Goal: Communication & Community: Answer question/provide support

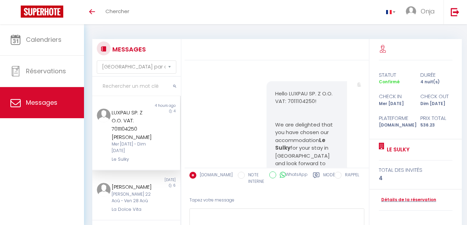
select select "message"
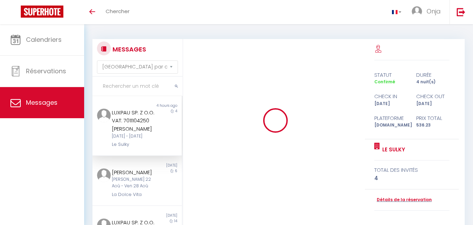
select select "message"
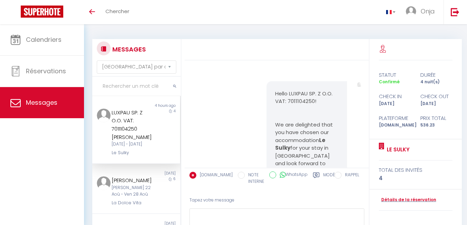
scroll to position [3922, 0]
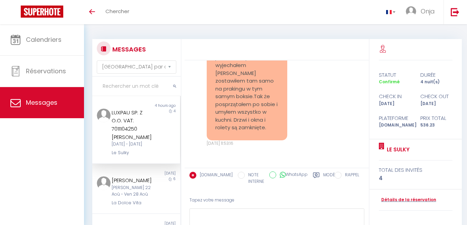
click at [242, 124] on pre "Dzień dobry, mieszkanie już można sprzątać. Już wyjechałem [PERSON_NAME] zostaw…" at bounding box center [247, 89] width 63 height 86
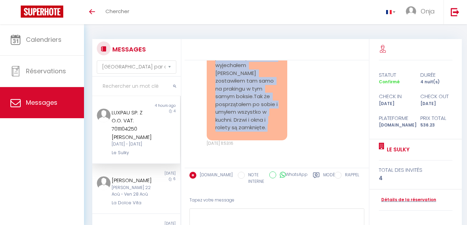
click at [242, 124] on pre "Dzień dobry, mieszkanie już można sprzątać. Już wyjechałem [PERSON_NAME] zostaw…" at bounding box center [247, 89] width 63 height 86
click at [224, 212] on textarea at bounding box center [277, 221] width 175 height 24
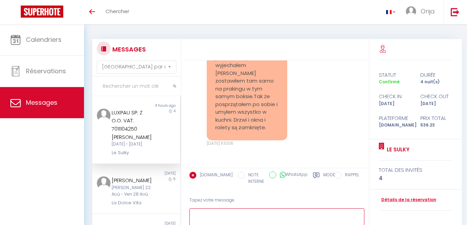
paste textarea "Bonjour, Merci beaucoup pour votre message et pour avoir pris soin de l’apparte…"
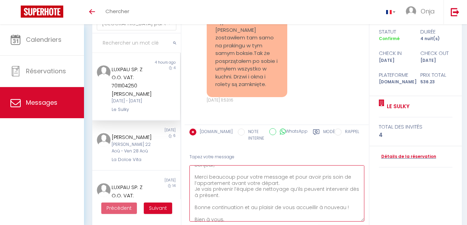
scroll to position [0, 0]
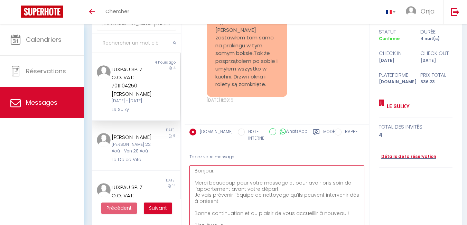
drag, startPoint x: 363, startPoint y: 186, endPoint x: 376, endPoint y: 235, distance: 50.8
click at [376, 182] on html "🟢 Des questions ou besoin d'assistance pour la migration AirBnB? Prenez rdv >>>…" at bounding box center [233, 69] width 467 height 225
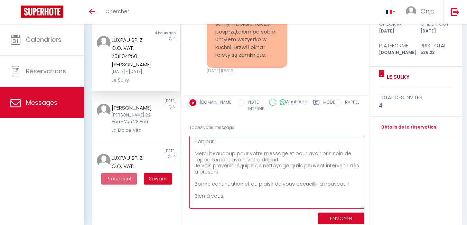
scroll to position [83, 0]
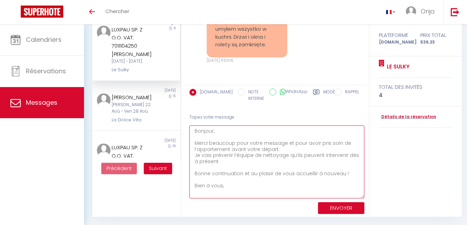
drag, startPoint x: 292, startPoint y: 143, endPoint x: 237, endPoint y: 144, distance: 54.7
click at [237, 144] on textarea "Bonjour, Merci beaucoup pour votre message et pour avoir pris soin de l’apparte…" at bounding box center [277, 162] width 175 height 73
click at [215, 163] on textarea "Bonjour, Merci beaucoup pour avoir pris soin de l’appartement avant votre dépar…" at bounding box center [277, 162] width 175 height 73
drag, startPoint x: 206, startPoint y: 162, endPoint x: 194, endPoint y: 156, distance: 13.1
click at [194, 156] on textarea "Bonjour, Merci beaucoup pour avoir pris soin de l’appartement avant votre dépar…" at bounding box center [277, 162] width 175 height 73
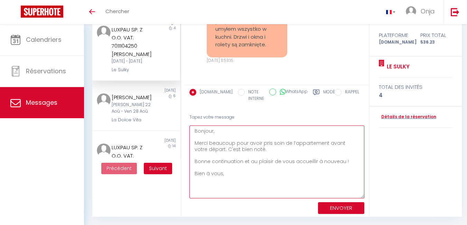
type textarea "Bonjour, Merci beaucoup pour avoir pris soin de l’appartement avant votre dépar…"
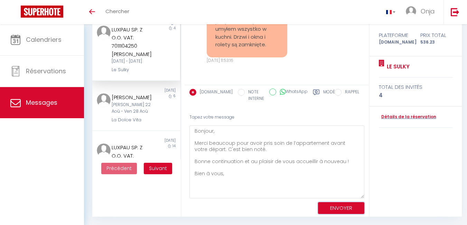
click at [338, 207] on button "ENVOYER" at bounding box center [341, 208] width 46 height 12
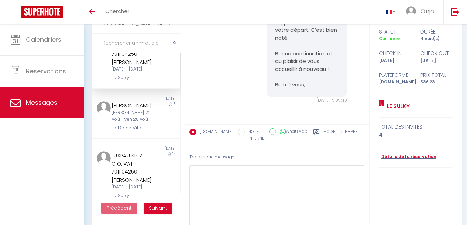
scroll to position [35, 0]
